Goal: Information Seeking & Learning: Learn about a topic

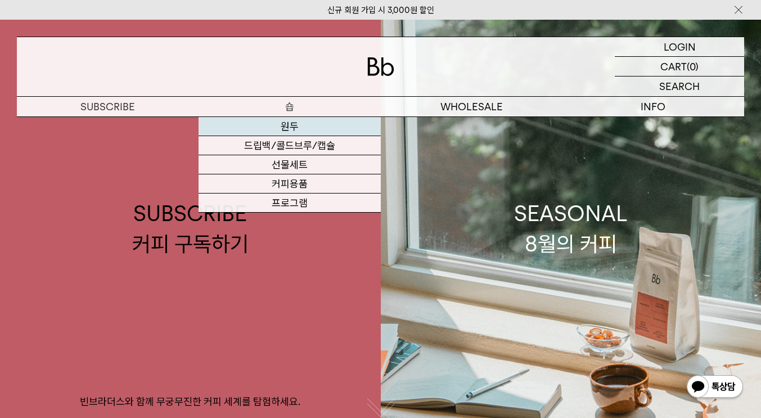
click at [285, 126] on link "원두" at bounding box center [290, 126] width 182 height 19
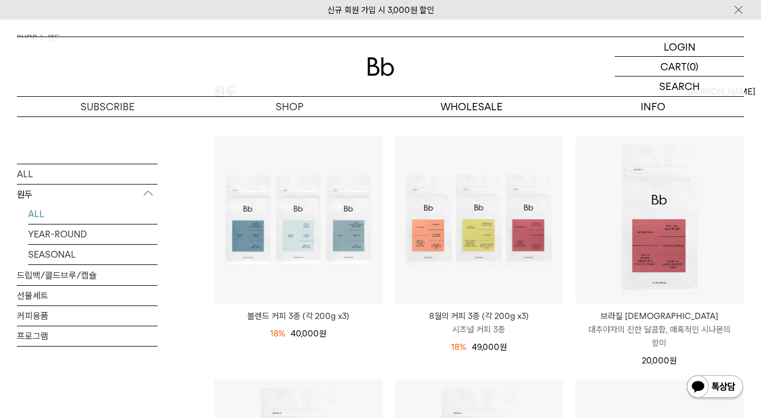
scroll to position [113, 0]
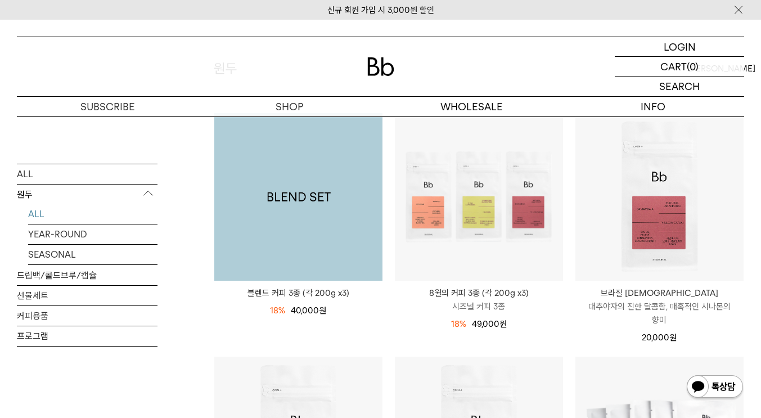
click at [302, 205] on img at bounding box center [298, 197] width 168 height 168
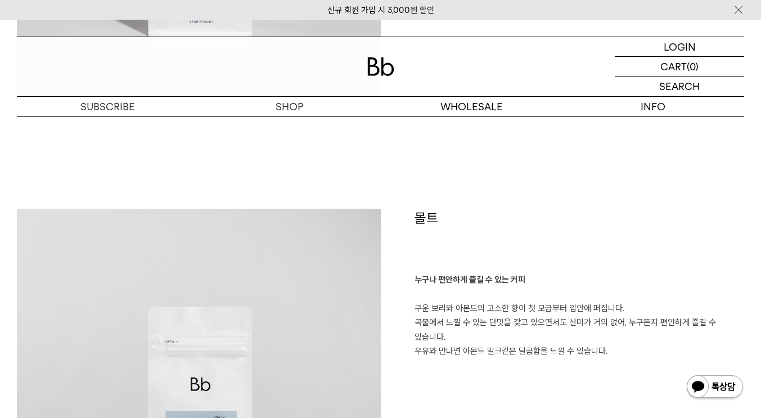
scroll to position [1745, 0]
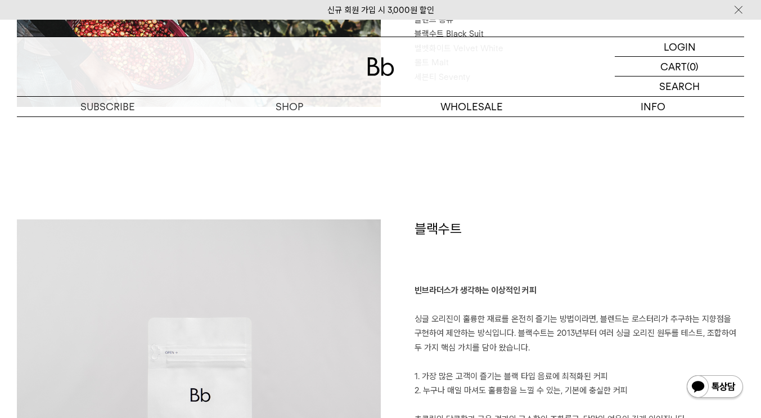
scroll to position [619, 0]
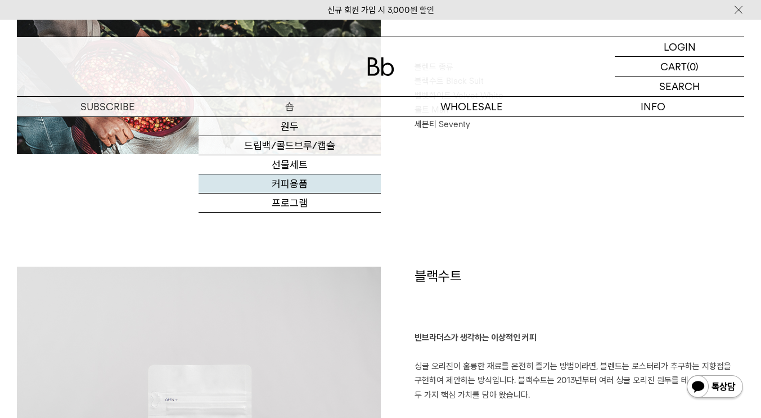
click at [295, 185] on link "커피용품" at bounding box center [290, 183] width 182 height 19
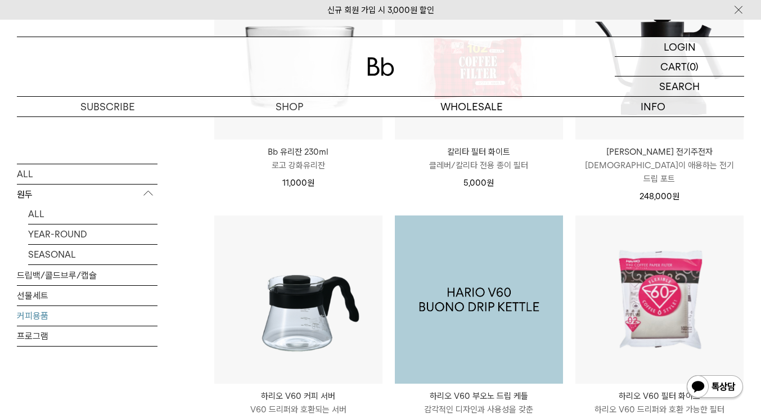
scroll to position [225, 0]
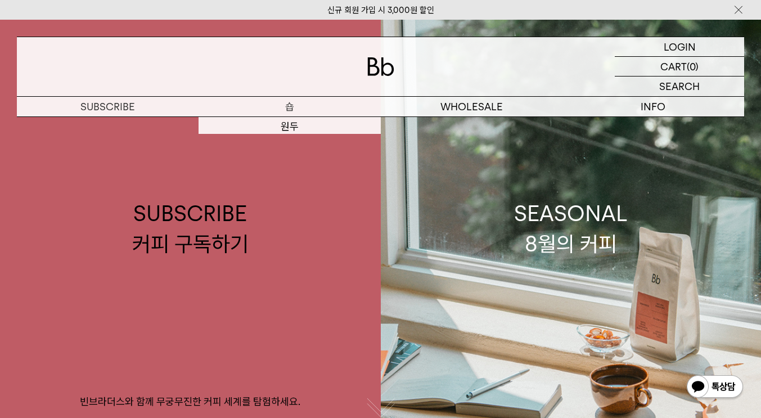
click at [288, 107] on p "숍" at bounding box center [290, 107] width 182 height 20
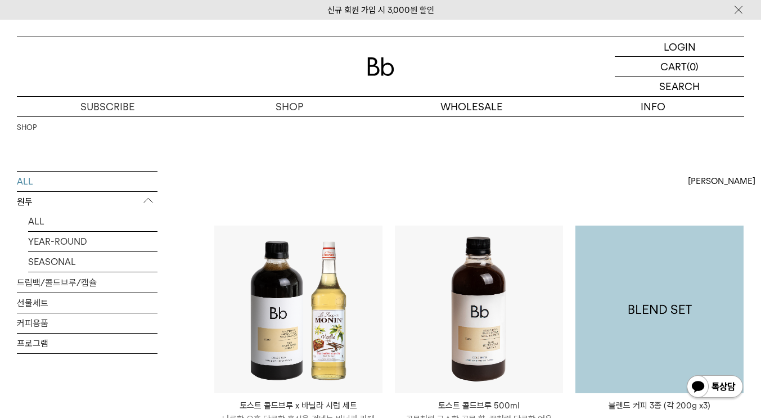
scroll to position [169, 0]
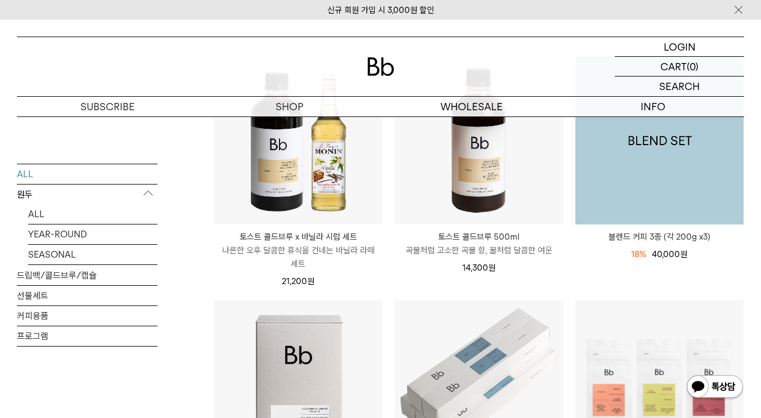
click at [638, 191] on img at bounding box center [660, 141] width 168 height 168
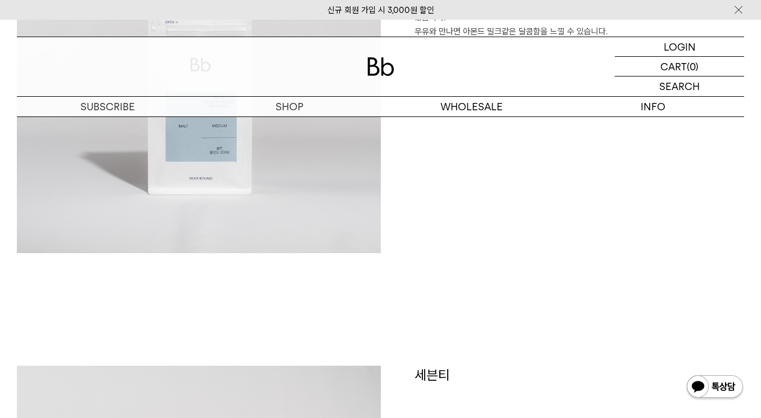
scroll to position [2082, 0]
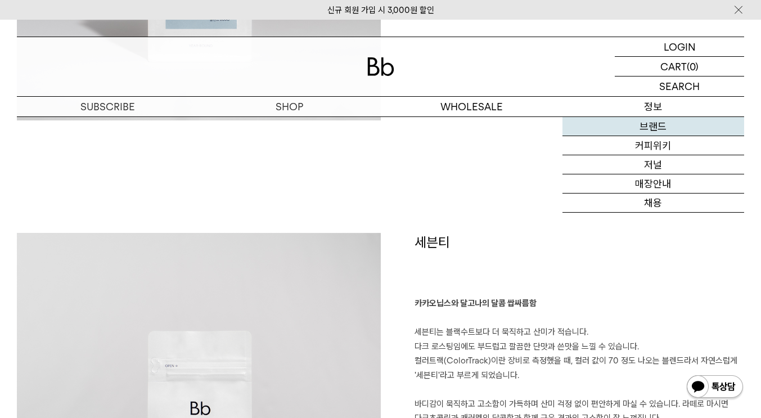
click at [655, 128] on link "브랜드" at bounding box center [654, 126] width 182 height 19
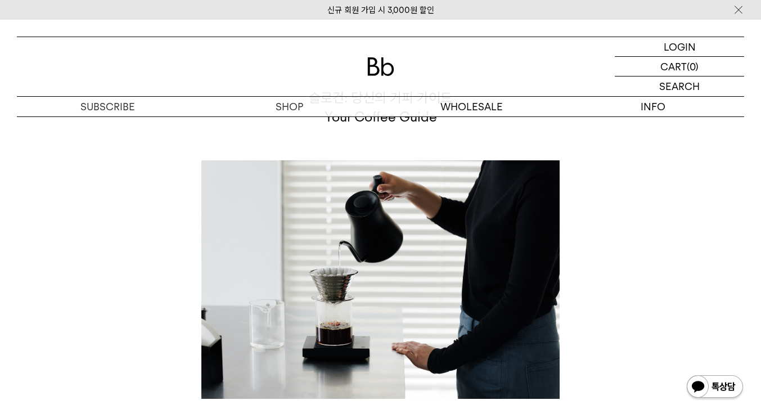
scroll to position [2983, 0]
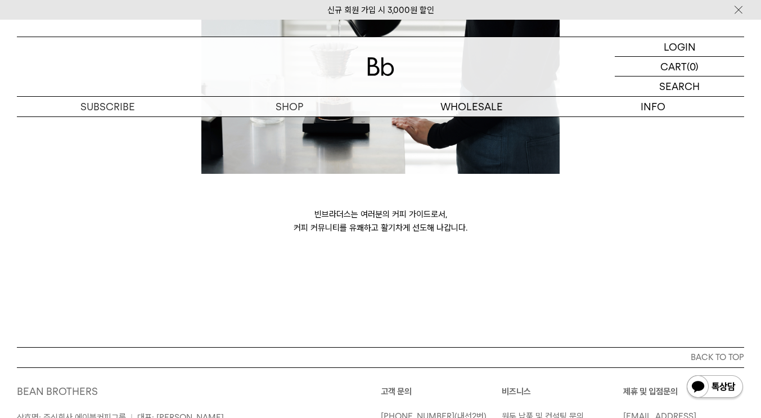
drag, startPoint x: 445, startPoint y: 209, endPoint x: 478, endPoint y: 215, distance: 33.2
click at [473, 214] on p "빈브라더스는 여러분의 커피 가이드로서, 커피 커뮤니티를 유쾌하고 활기차게 선도해 나갑니다." at bounding box center [380, 221] width 359 height 27
click at [480, 221] on p "빈브라더스는 여러분의 커피 가이드로서, 커피 커뮤니티를 유쾌하고 활기차게 선도해 나갑니다." at bounding box center [380, 221] width 359 height 27
